Goal: Transaction & Acquisition: Download file/media

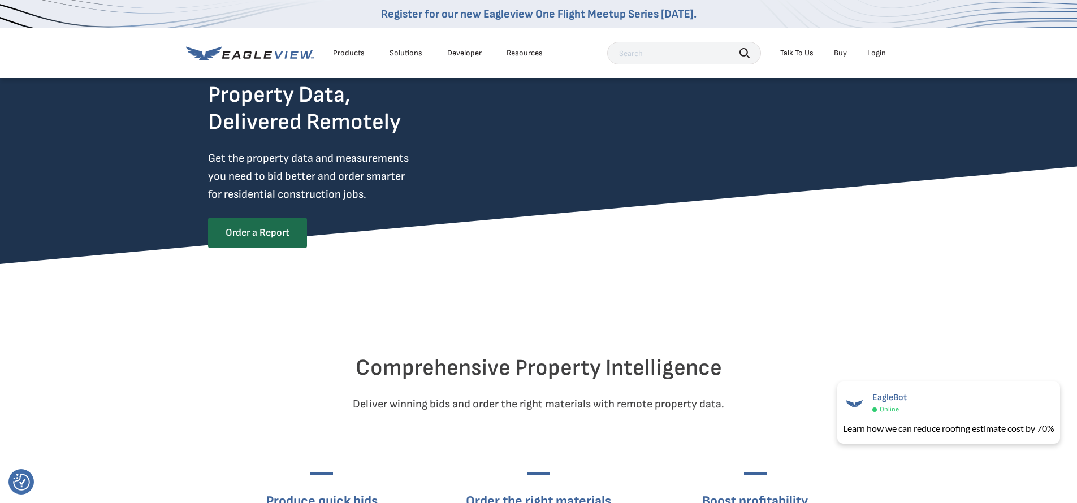
scroll to position [57, 0]
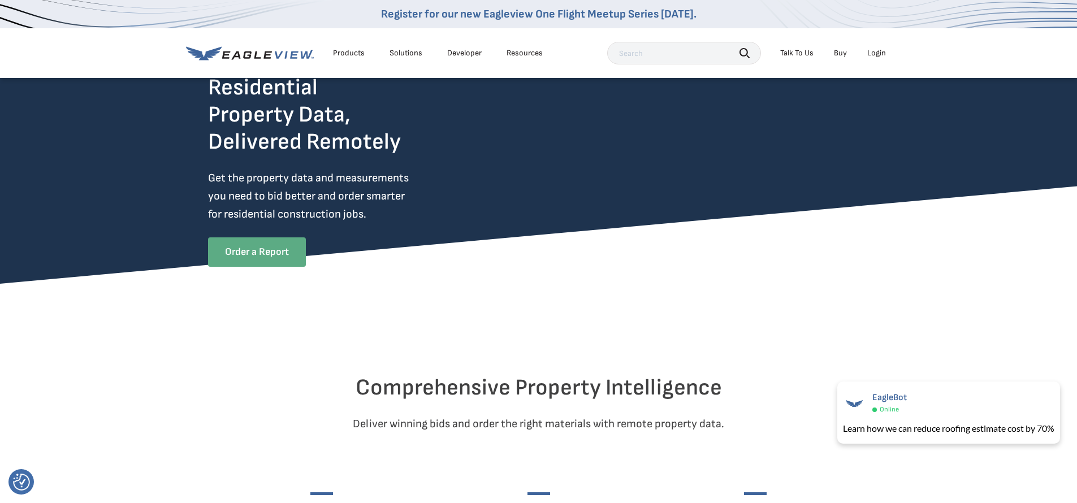
click at [257, 245] on link "Order a Report" at bounding box center [257, 251] width 98 height 29
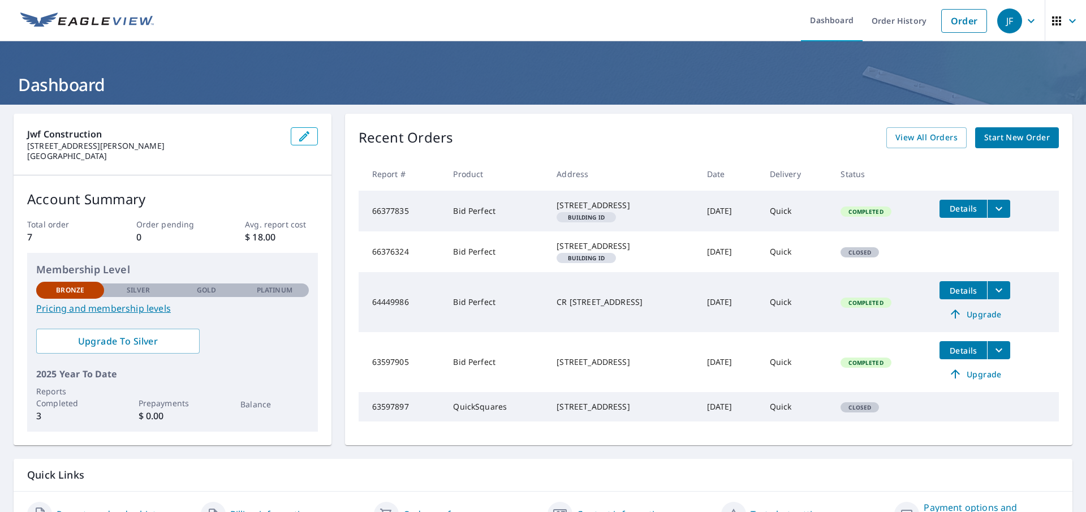
click at [954, 296] on span "Details" at bounding box center [963, 290] width 34 height 11
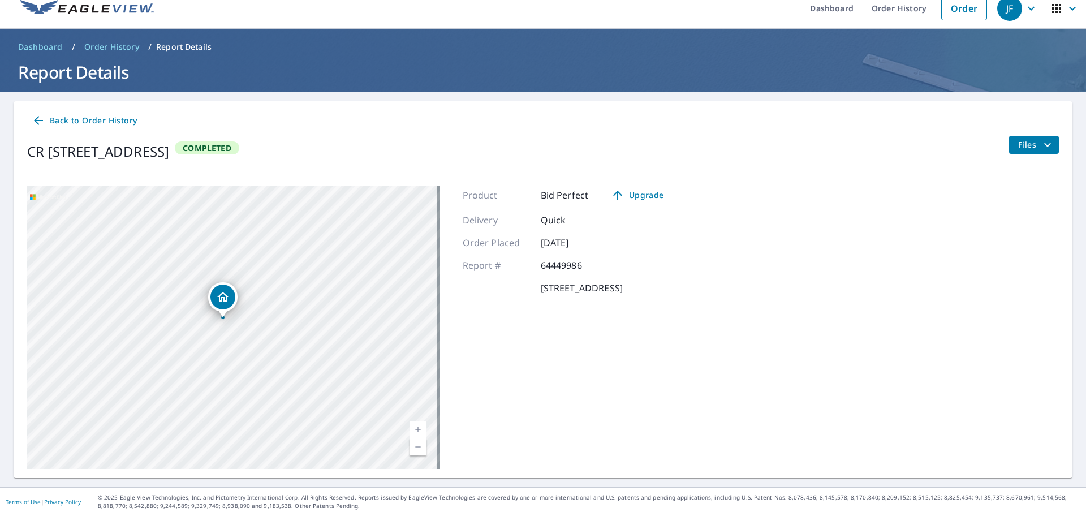
scroll to position [16, 0]
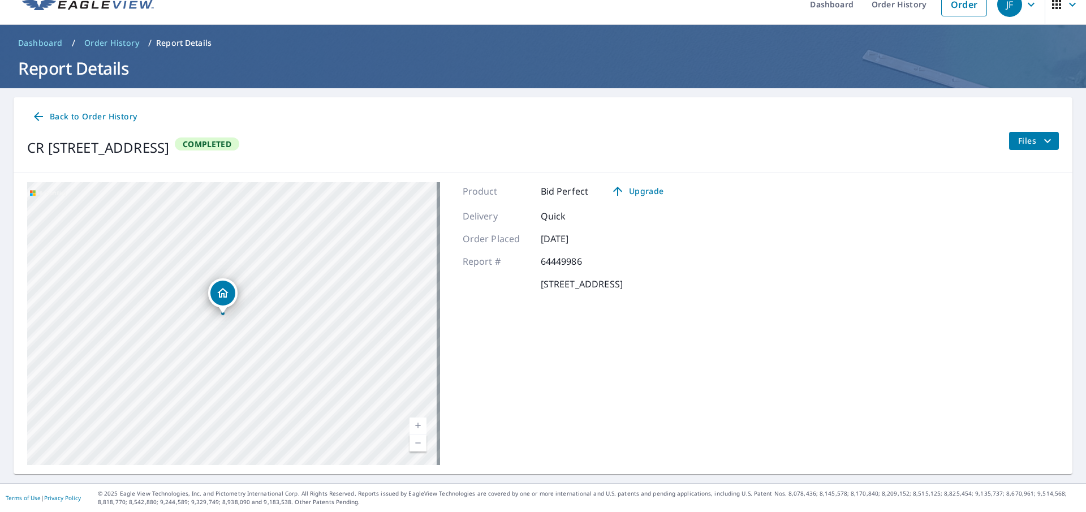
click at [1040, 140] on icon "filesDropdownBtn-64449986" at bounding box center [1047, 141] width 14 height 14
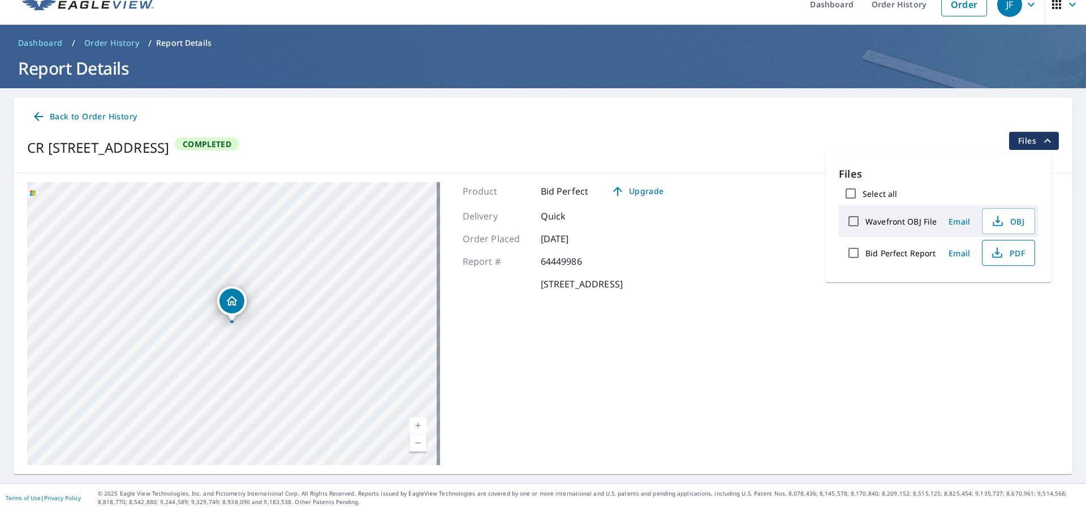
click at [1009, 251] on span "PDF" at bounding box center [1007, 253] width 36 height 14
